Goal: Information Seeking & Learning: Understand process/instructions

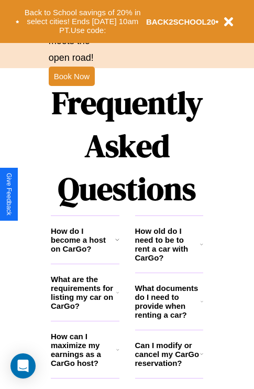
scroll to position [1271, 0]
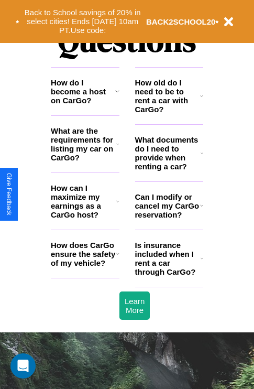
click at [85, 161] on h3 "What are the requirements for listing my car on CarGo?" at bounding box center [84, 144] width 66 height 36
click at [201, 210] on icon at bounding box center [201, 205] width 3 height 8
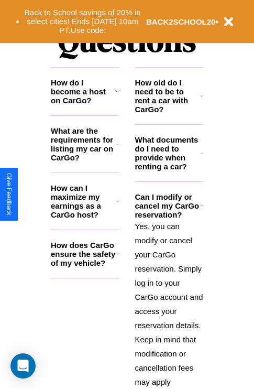
click at [85, 267] on h3 "How does CarGo ensure the safety of my vehicle?" at bounding box center [84, 254] width 66 height 27
click at [202, 157] on icon at bounding box center [202, 153] width 3 height 8
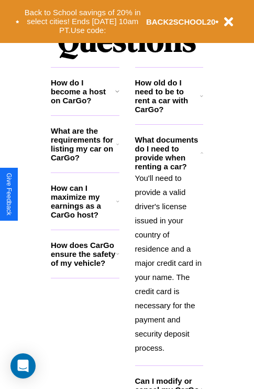
click at [117, 95] on icon at bounding box center [117, 91] width 4 height 8
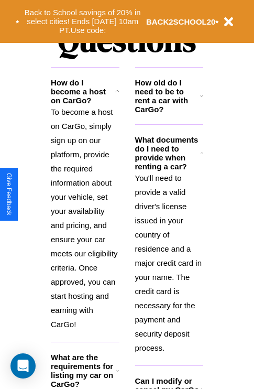
click at [117, 375] on icon at bounding box center [117, 371] width 3 height 8
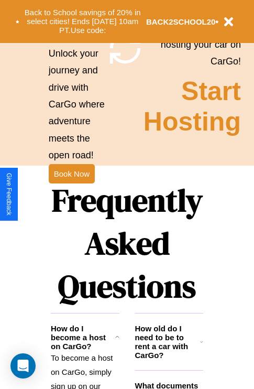
scroll to position [1021, 0]
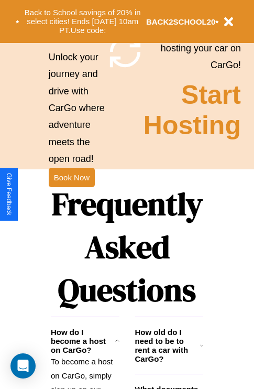
click at [71, 195] on h1 "Frequently Asked Questions" at bounding box center [127, 246] width 153 height 139
